Goal: Book appointment/travel/reservation

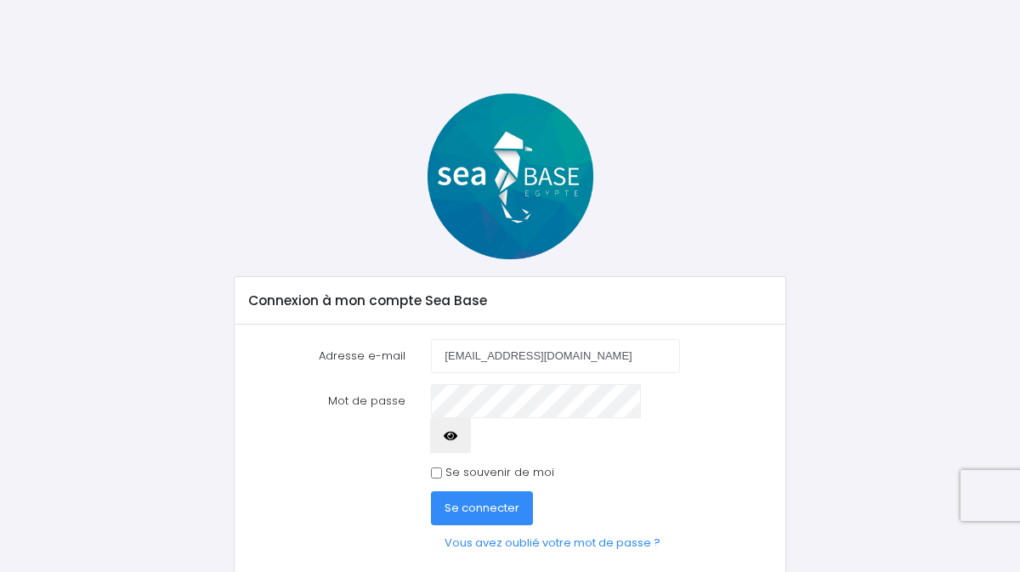
type input "severine.usseglio@gmail.com"
click at [431, 491] on button "Se connecter" at bounding box center [482, 508] width 102 height 34
type input "[EMAIL_ADDRESS][DOMAIN_NAME]"
click at [431, 491] on button "Se connecter" at bounding box center [482, 508] width 102 height 34
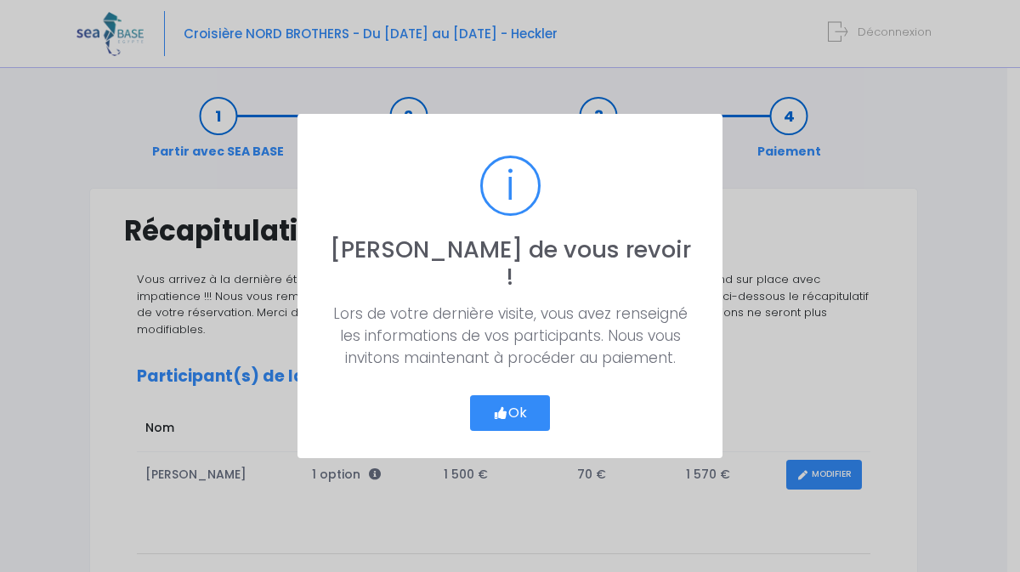
click at [508, 395] on button "Ok" at bounding box center [510, 413] width 80 height 36
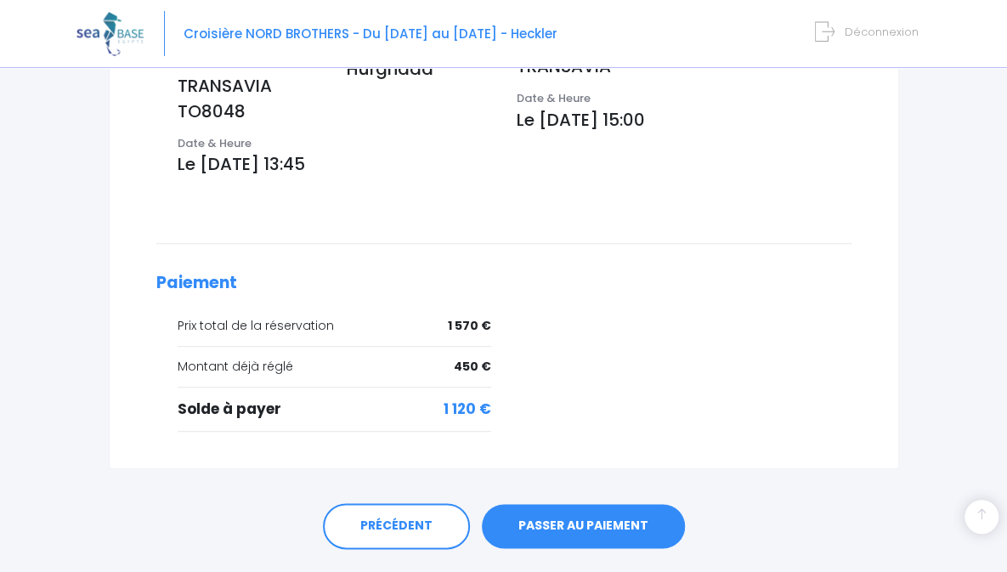
scroll to position [661, 0]
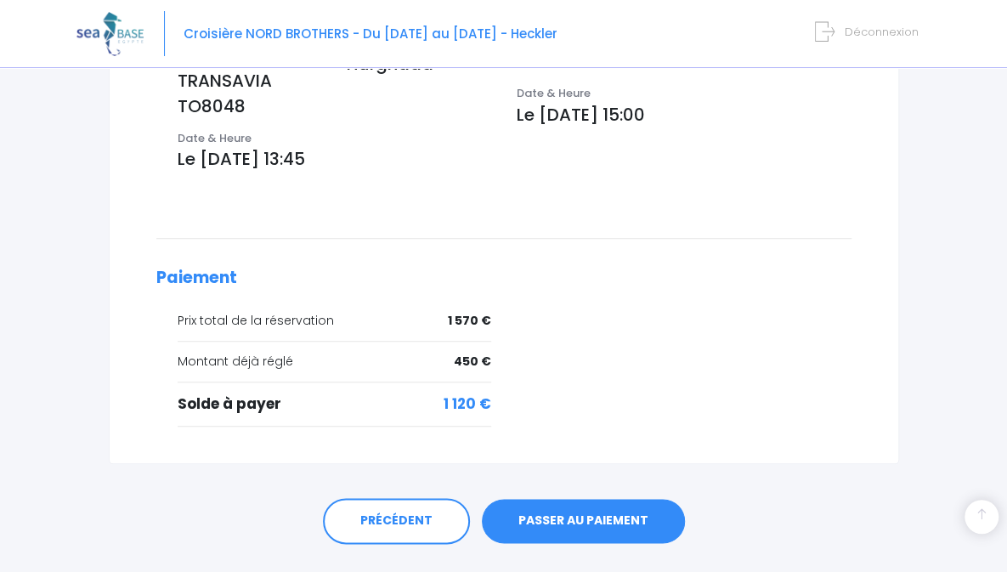
click at [590, 499] on link "PASSER AU PAIEMENT" at bounding box center [583, 521] width 203 height 44
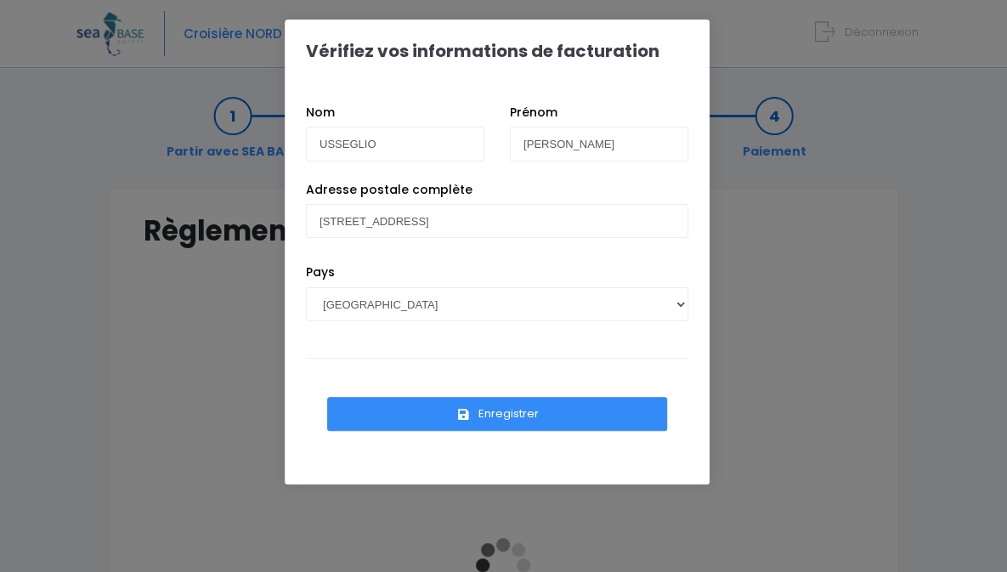
click at [542, 404] on button "Enregistrer" at bounding box center [497, 414] width 340 height 34
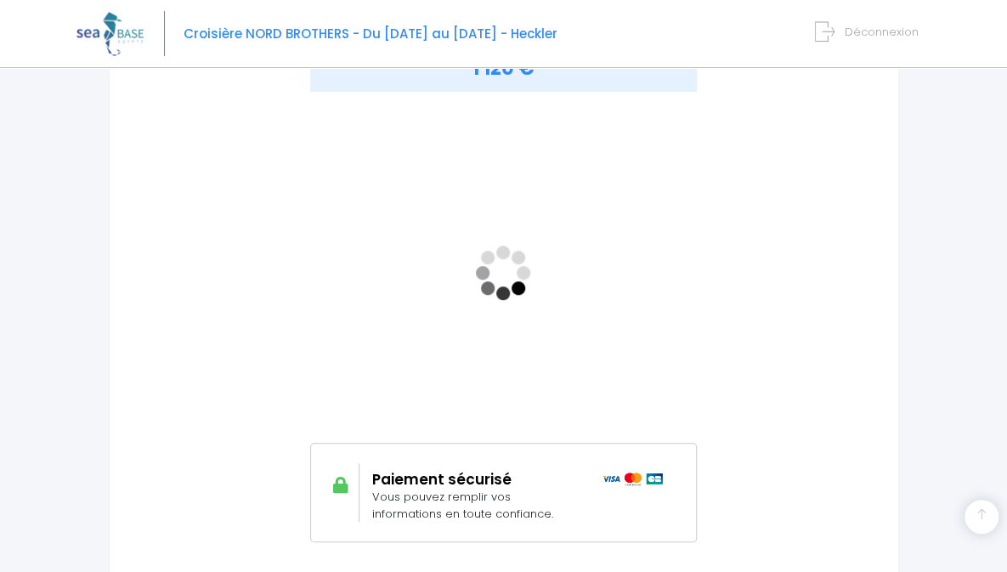
scroll to position [291, 0]
